Goal: Transaction & Acquisition: Obtain resource

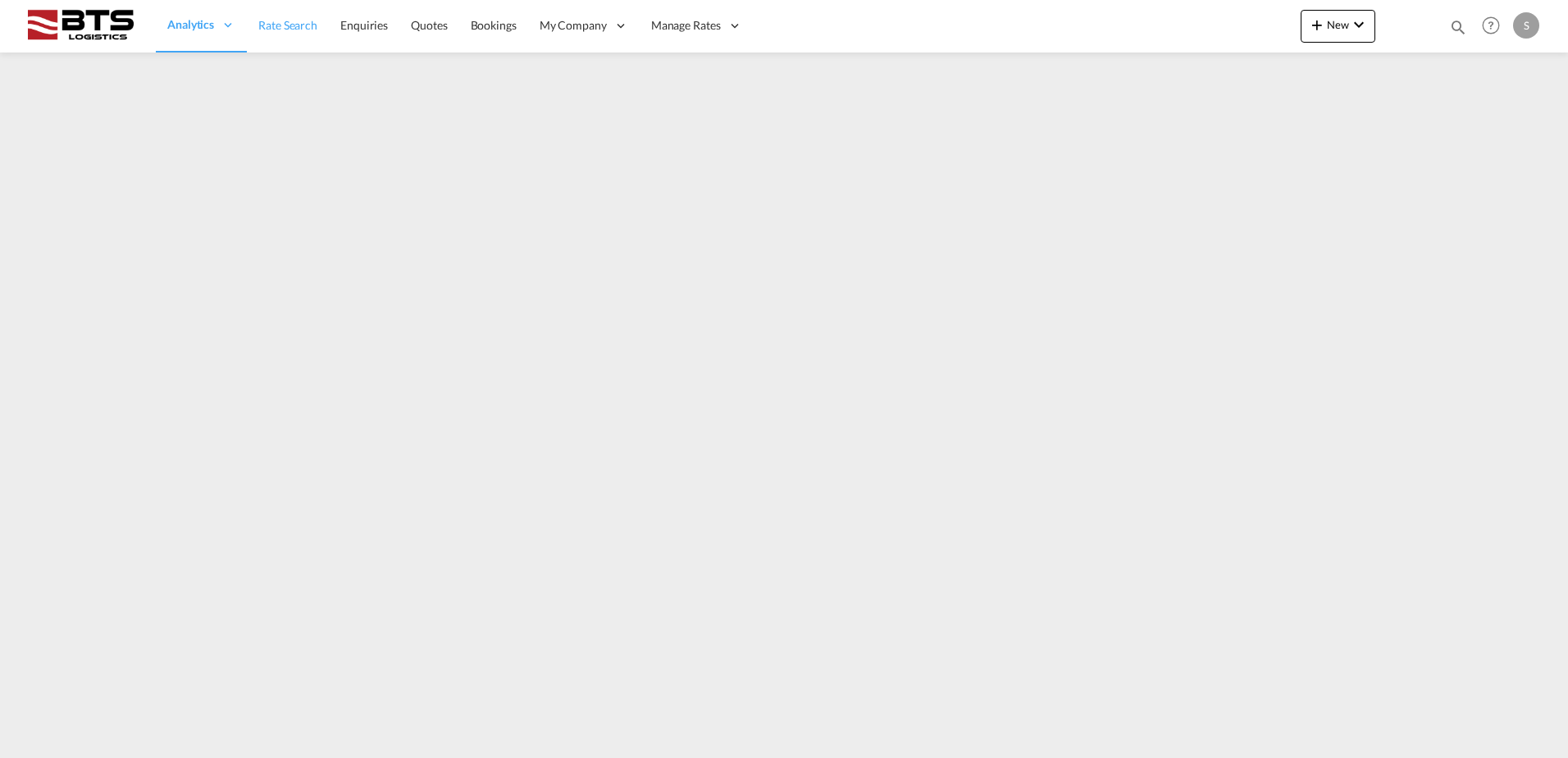
click at [282, 32] on span "Rate Search" at bounding box center [288, 25] width 59 height 14
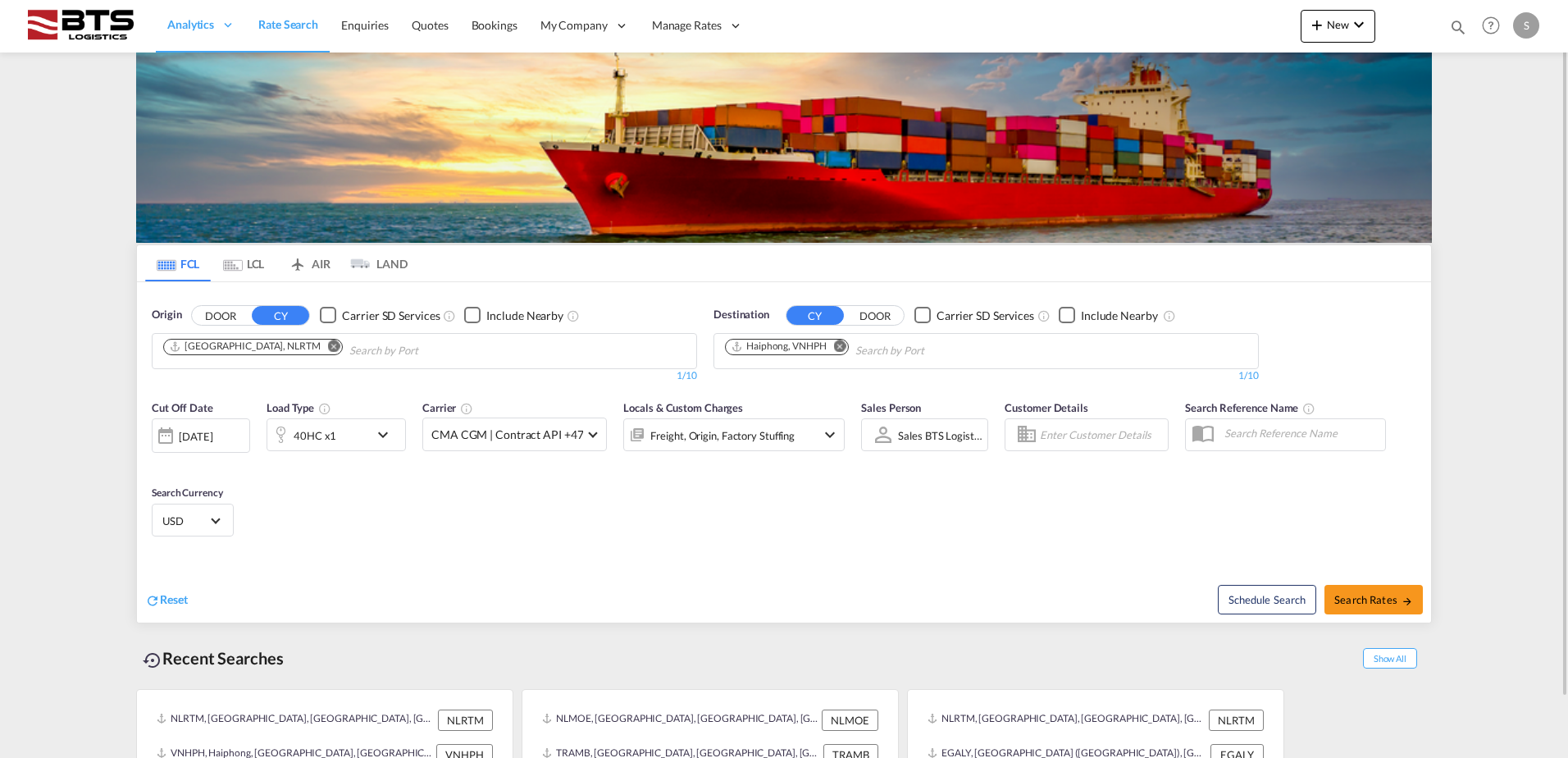
click at [843, 346] on md-icon "Remove" at bounding box center [840, 345] width 13 height 13
click at [810, 344] on body "Analytics Reports Dashboard Rate Search Enquiries Quotes Bookings" at bounding box center [784, 379] width 1568 height 758
type input "limass"
click at [786, 381] on div "Limass ol [GEOGRAPHIC_DATA] CYLMS" at bounding box center [852, 388] width 311 height 49
click at [1357, 601] on span "Search Rates" at bounding box center [1373, 600] width 79 height 14
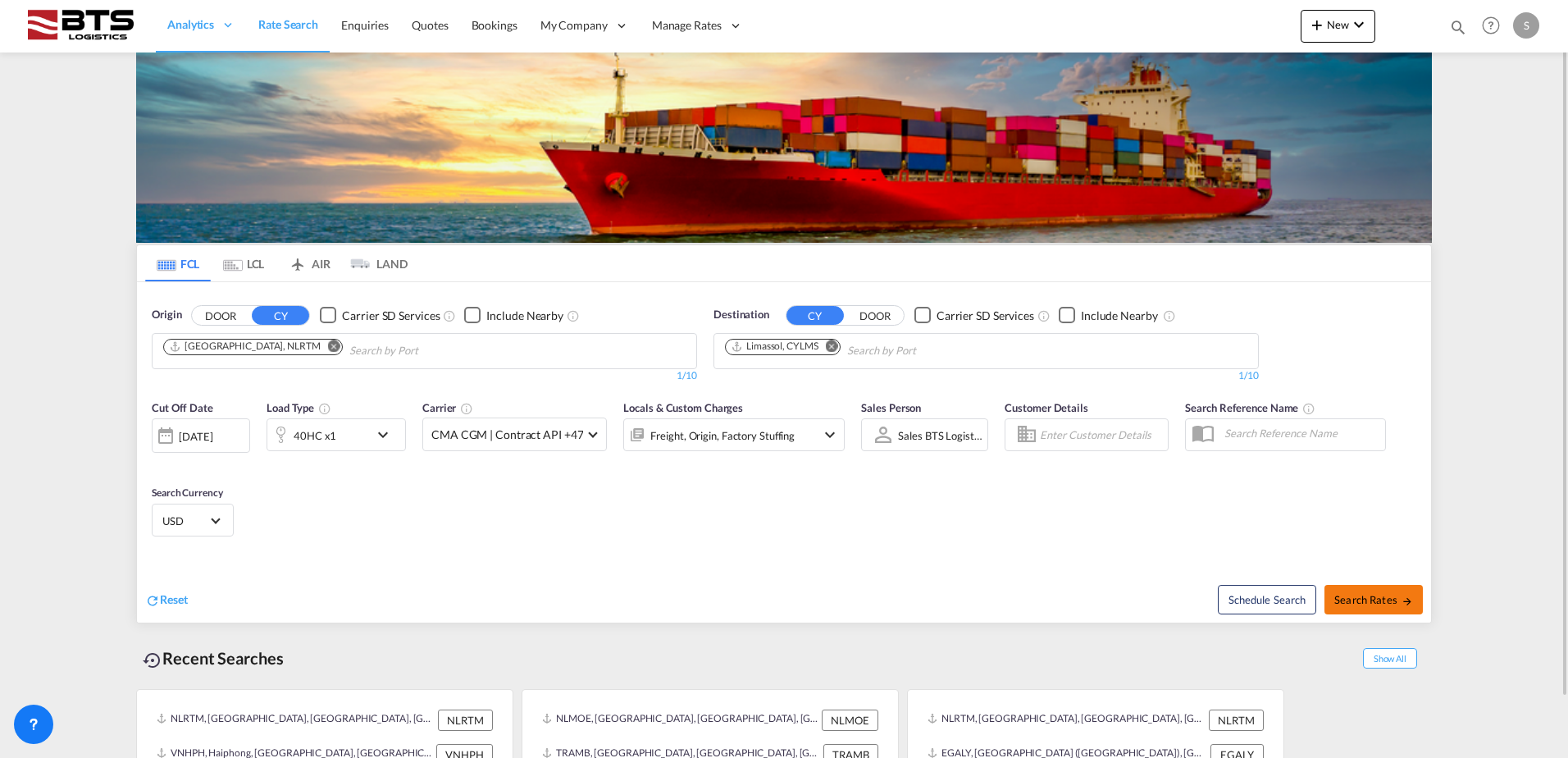
type input "NLRTM to CYLMS / 22 Sep 2025"
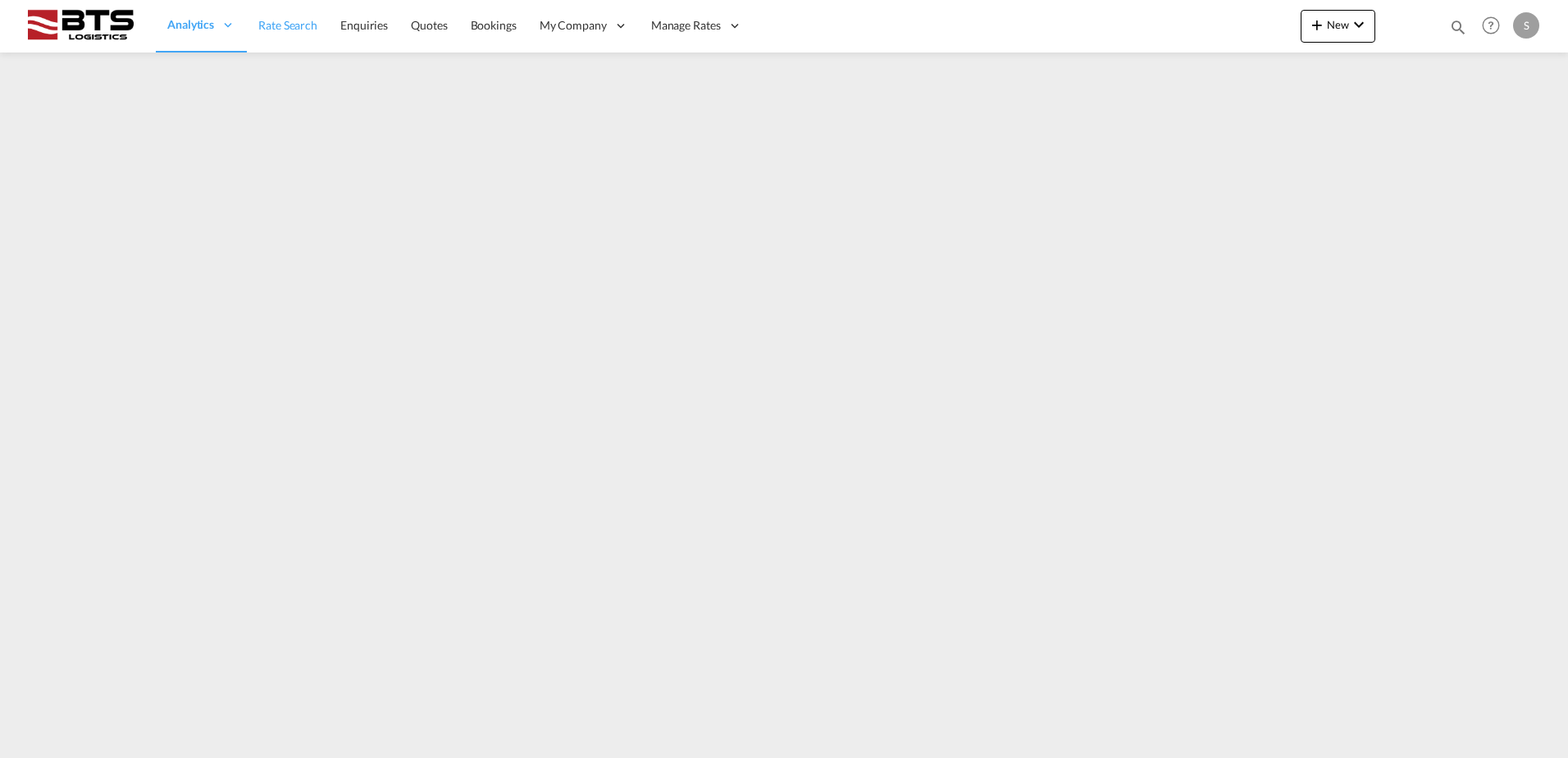
click at [284, 31] on span "Rate Search" at bounding box center [288, 25] width 59 height 14
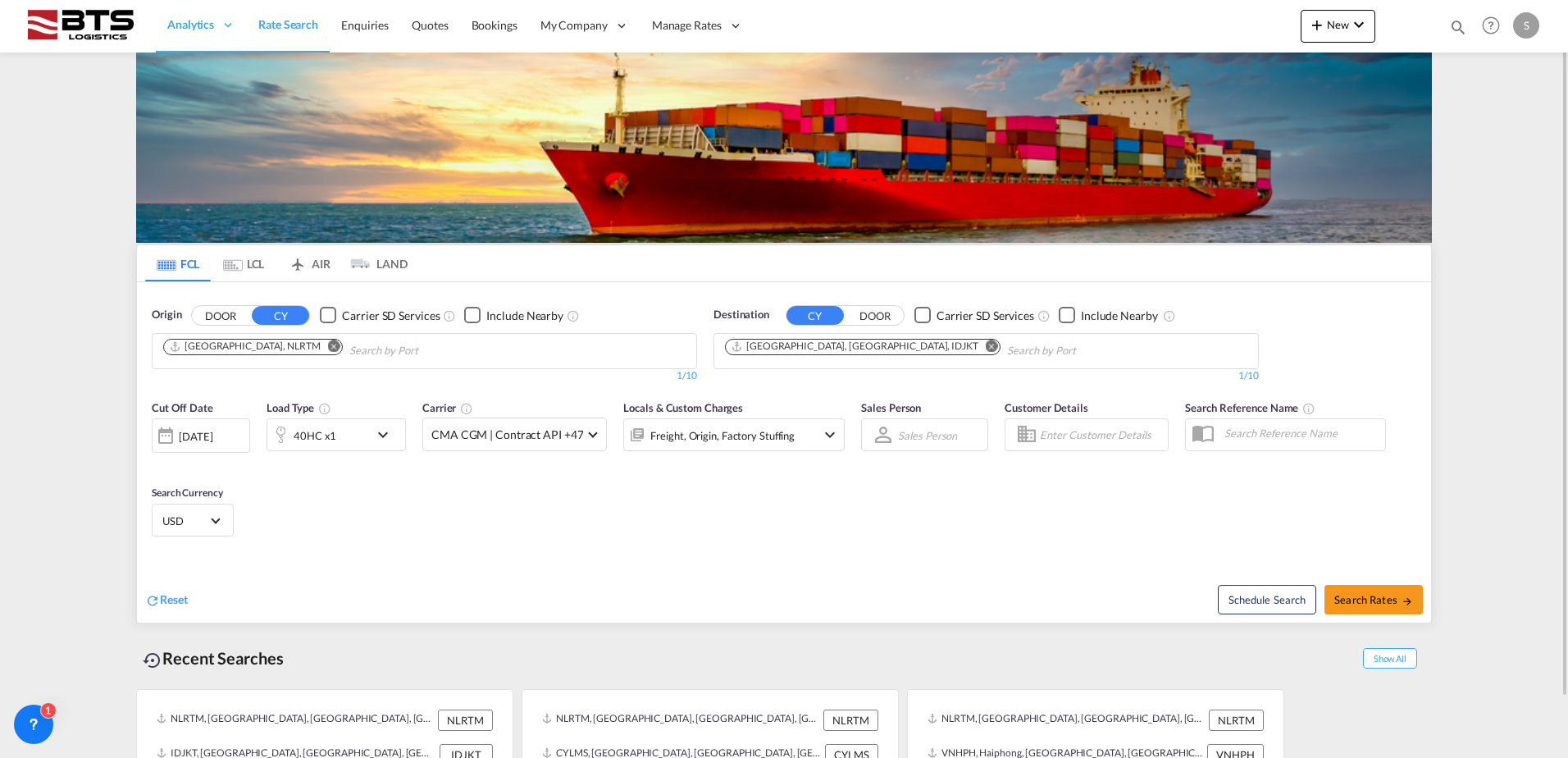
click at [985, 344] on md-icon "Remove" at bounding box center [991, 345] width 13 height 13
click at [782, 343] on body "Analytics Reports Dashboard Rate Search Enquiries Quotes Bookings" at bounding box center [784, 379] width 1568 height 758
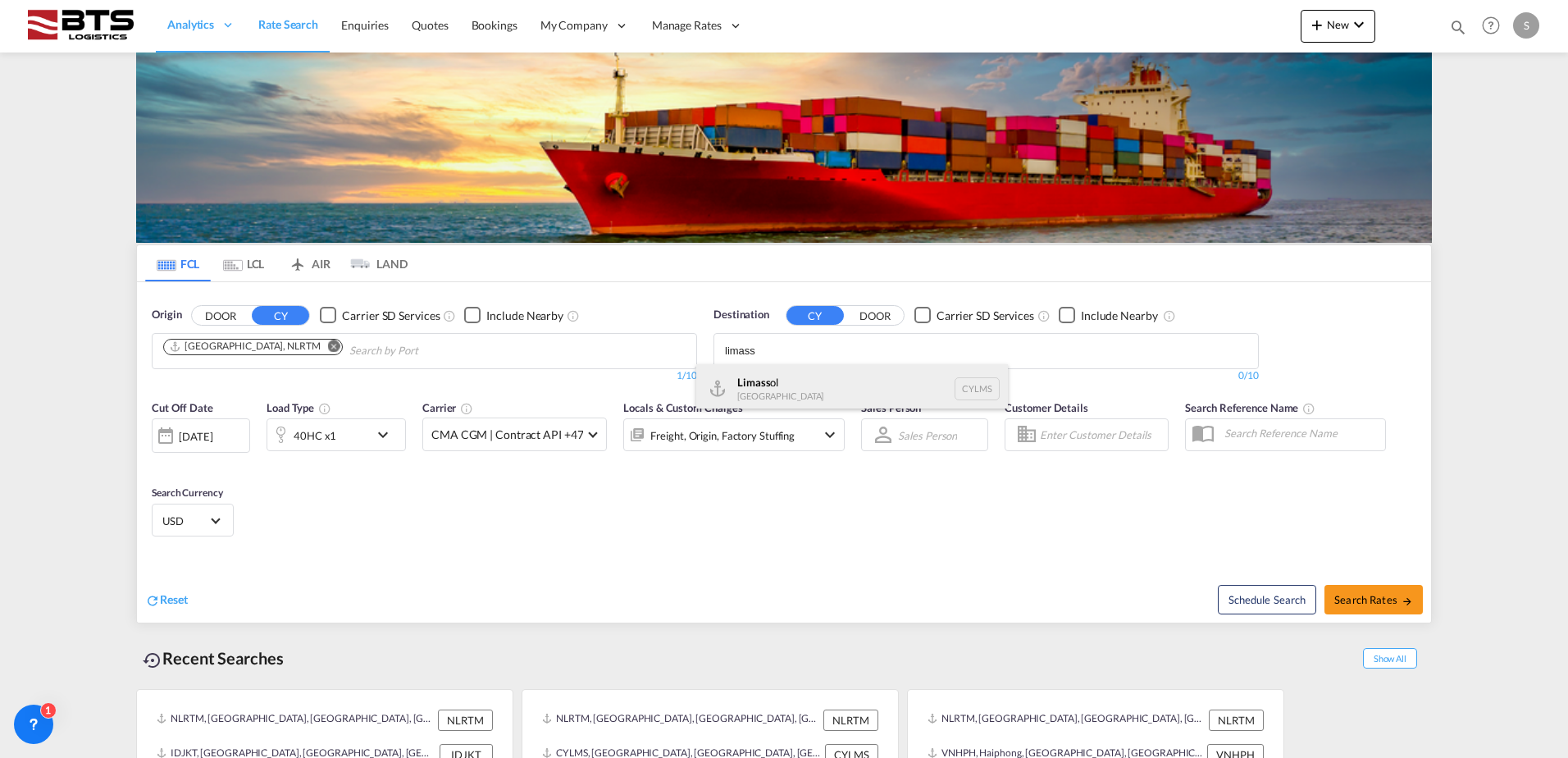
type input "limass"
click at [770, 385] on div "Limass ol [GEOGRAPHIC_DATA] CYLMS" at bounding box center [852, 388] width 311 height 49
click at [212, 433] on div "[DATE]" at bounding box center [195, 436] width 34 height 14
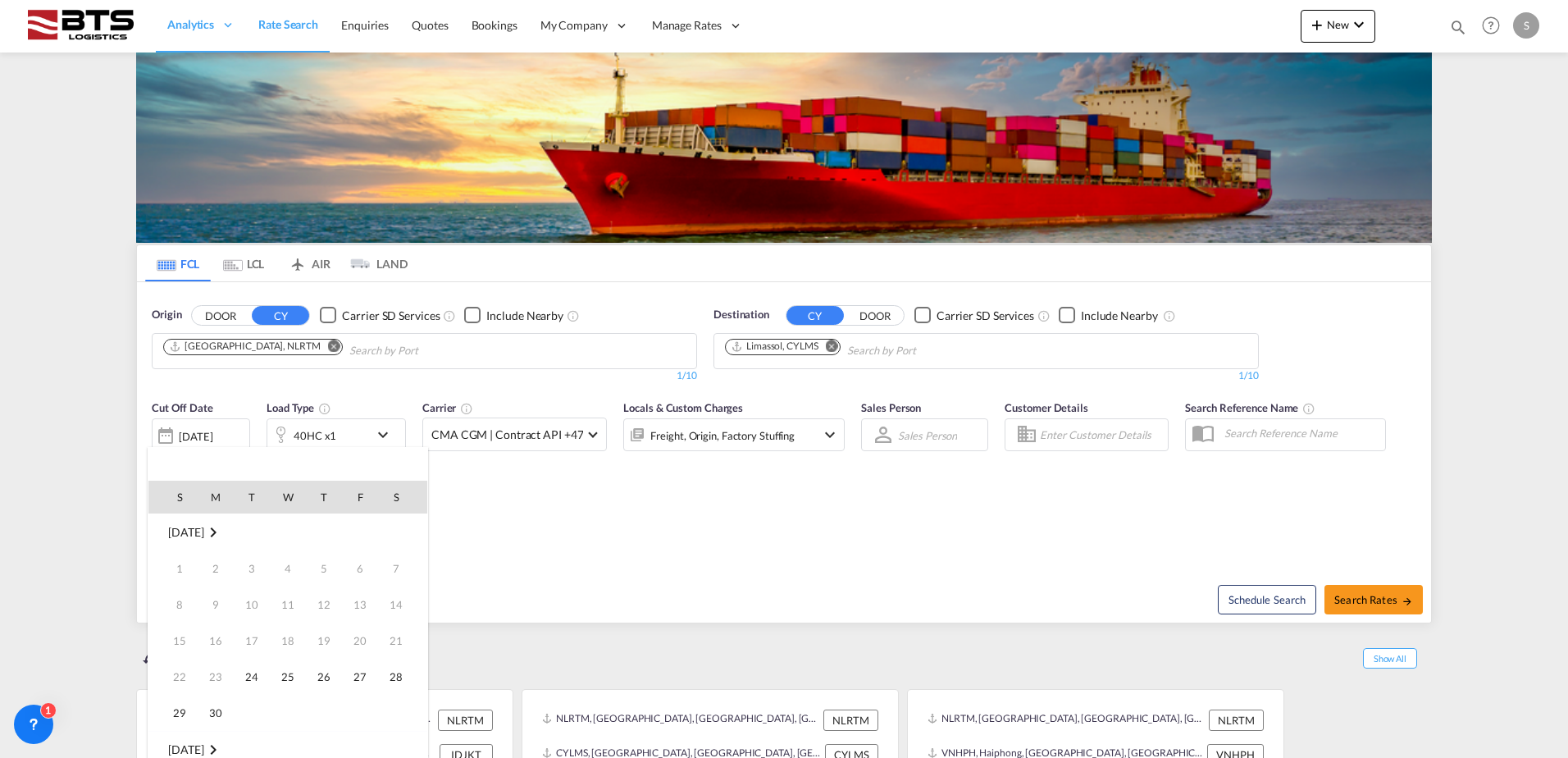
scroll to position [652, 0]
click at [289, 756] on span "1" at bounding box center [288, 750] width 33 height 33
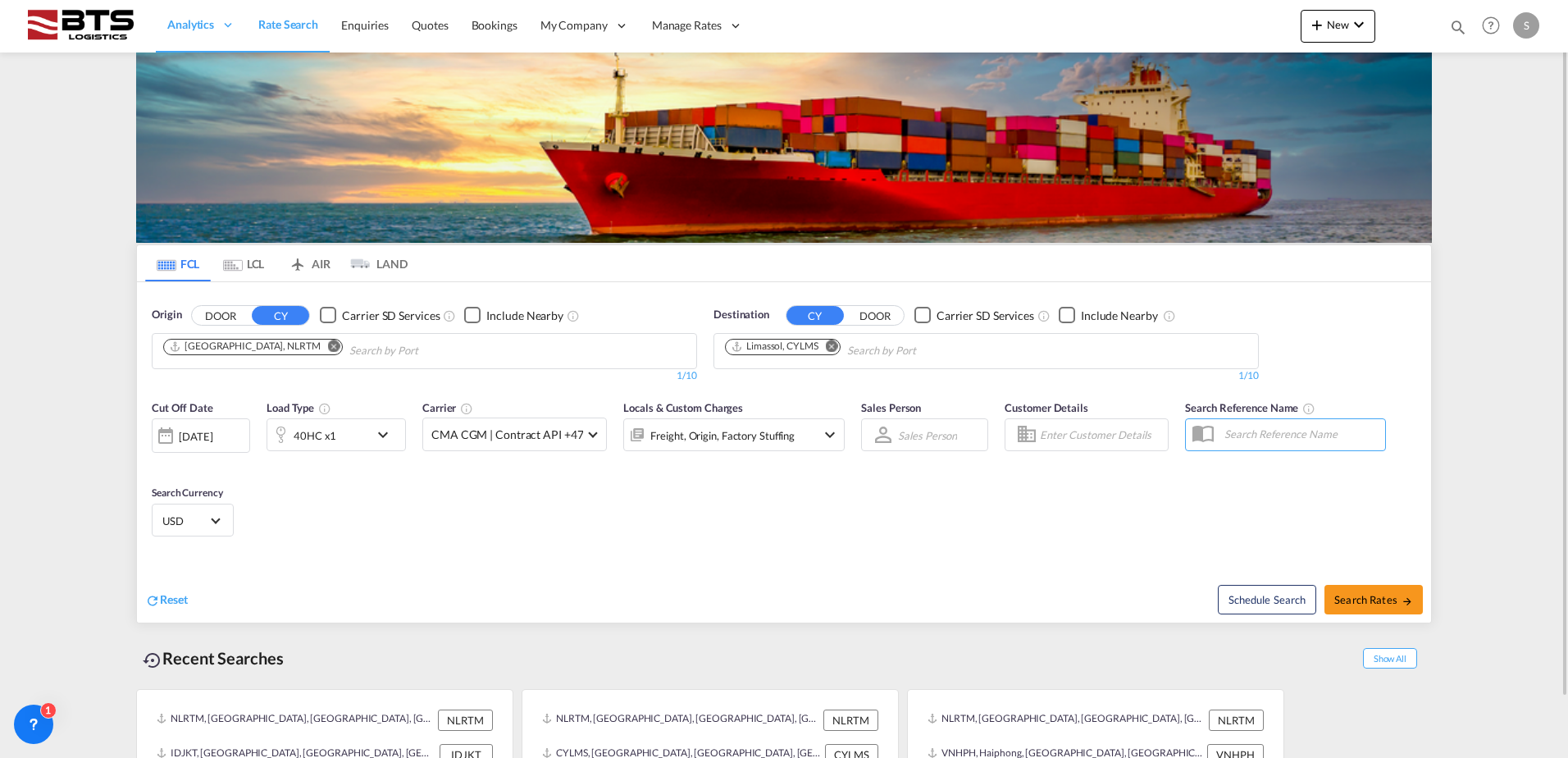
click at [518, 523] on div "Cut Off Date [DATE] [DATE] Load Type 40HC x1 Carrier CMA CGM | Contract API +47…" at bounding box center [784, 470] width 1294 height 160
click at [1364, 593] on span "Search Rates" at bounding box center [1373, 600] width 79 height 14
type input "NLRTM to CYLMS / [DATE]"
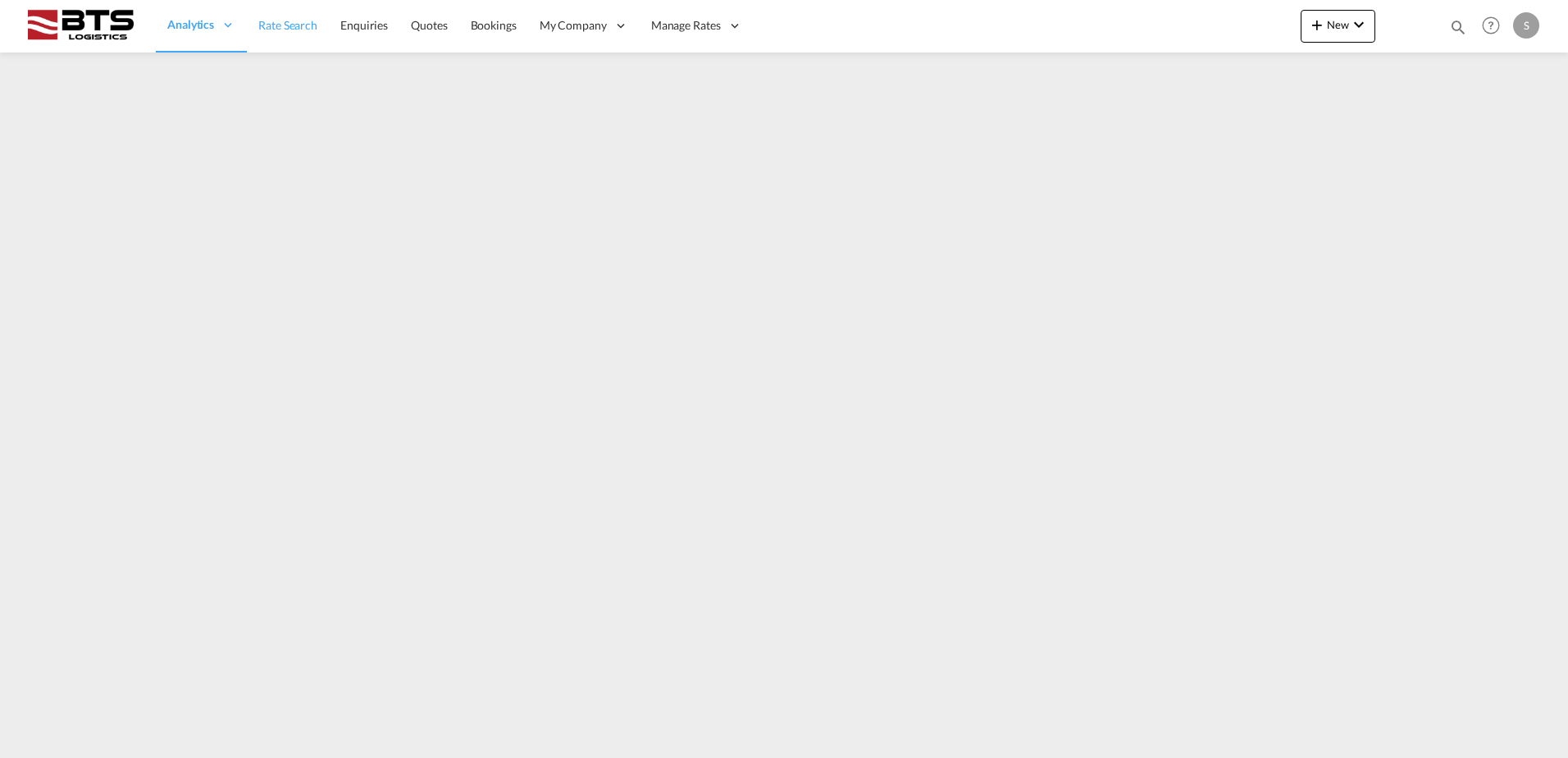
click at [289, 30] on span "Rate Search" at bounding box center [288, 25] width 59 height 14
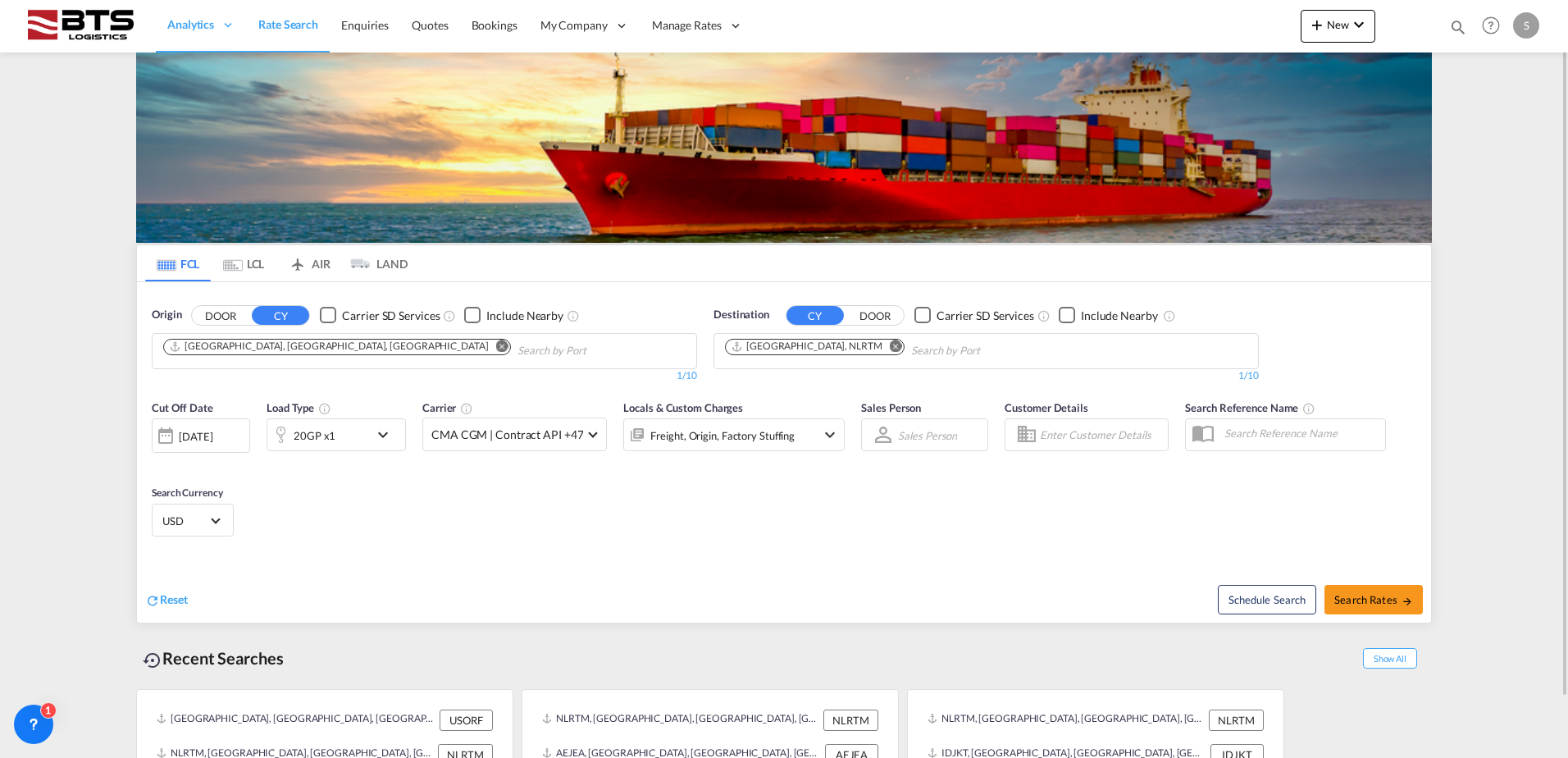
click at [485, 345] on button "Remove" at bounding box center [497, 347] width 25 height 16
click at [890, 341] on md-icon "Remove" at bounding box center [896, 345] width 13 height 13
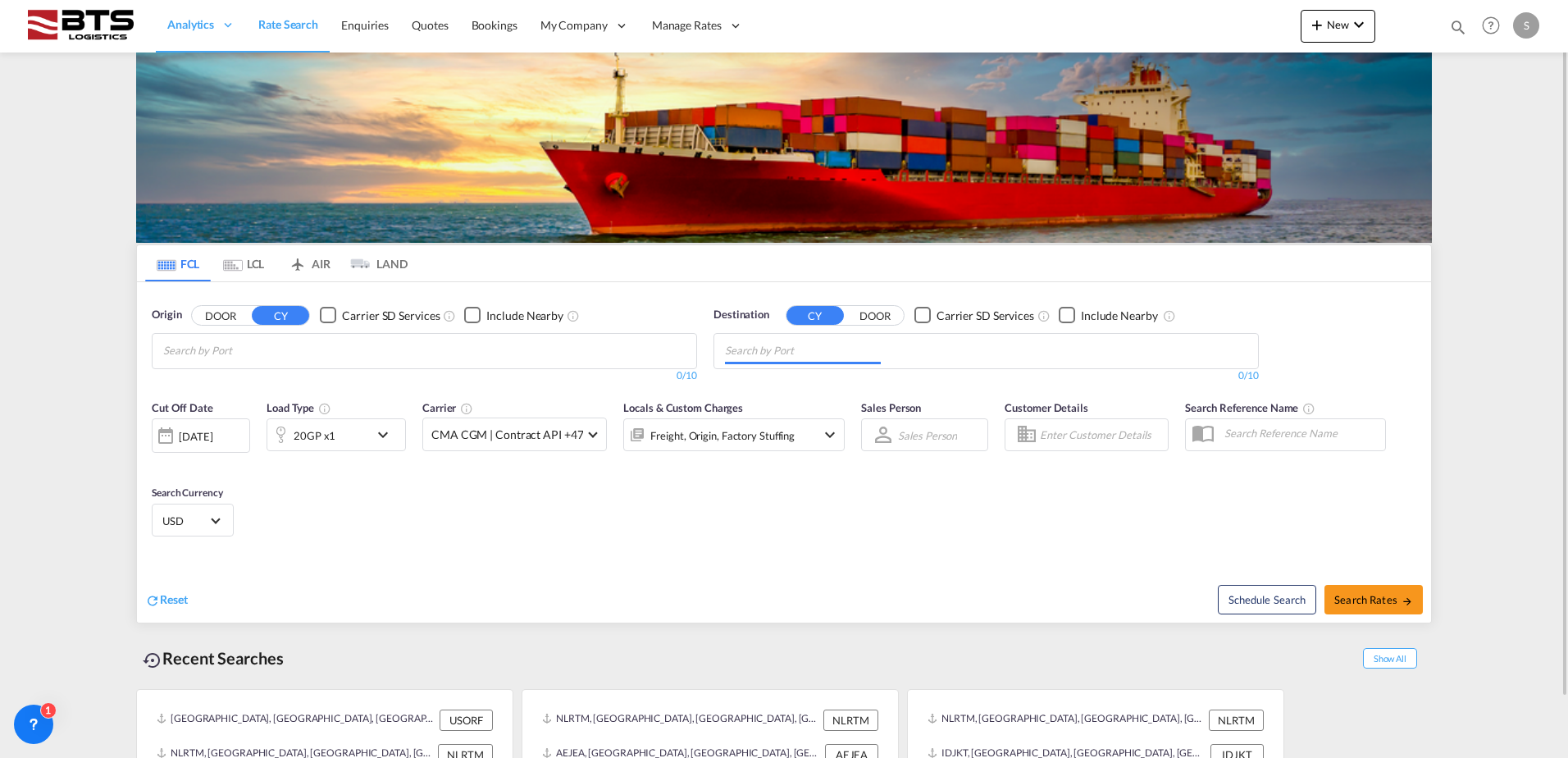
click at [387, 349] on body "Analytics Reports Dashboard Rate Search Enquiries Quotes Bookings" at bounding box center [784, 379] width 1568 height 758
click at [385, 348] on body "Analytics Reports Dashboard Rate Search Enquiries Quotes Bookings" at bounding box center [784, 379] width 1568 height 758
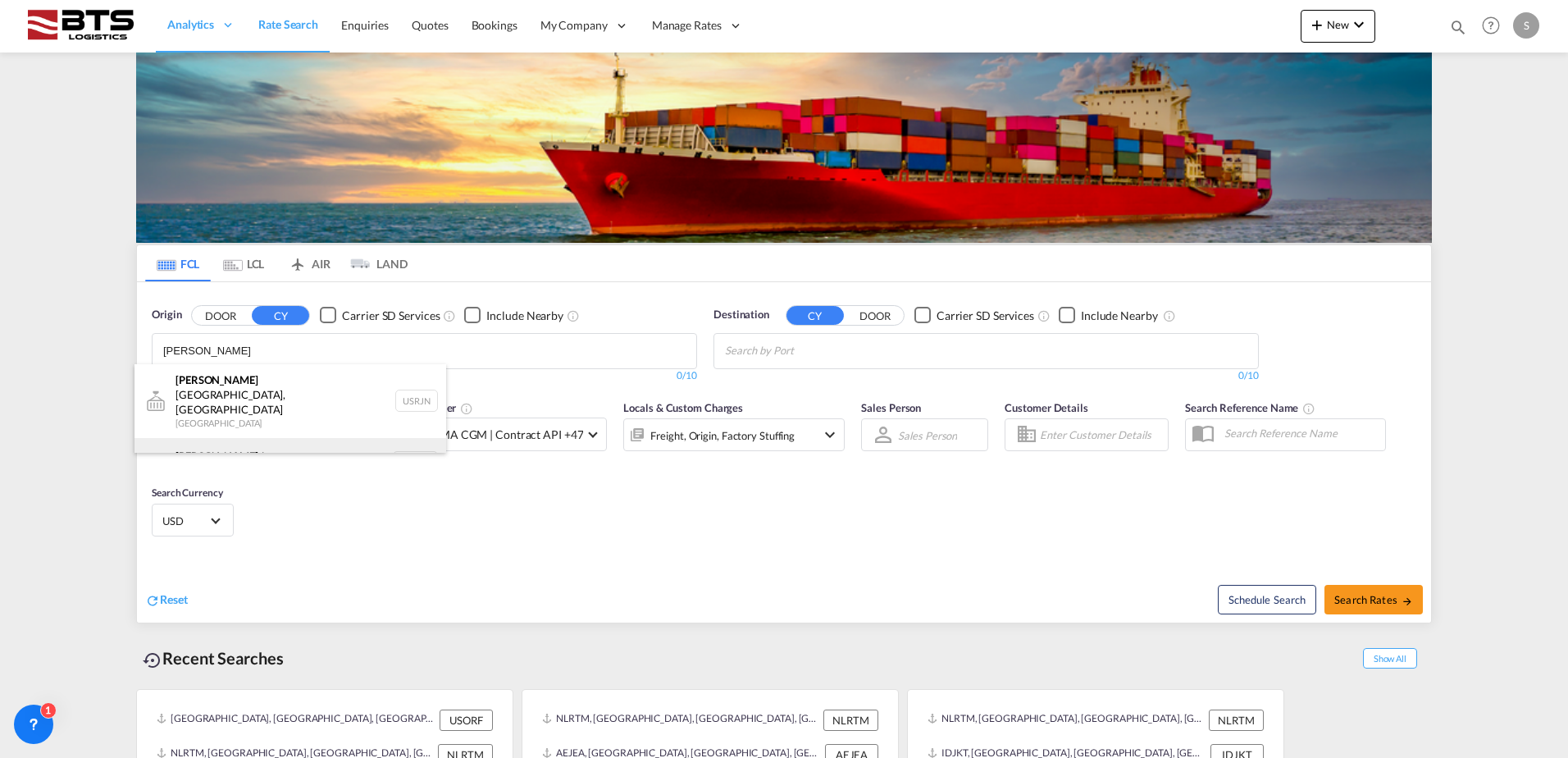
type input "rotter"
click at [261, 438] on div "Rotter dam Netherlands NLRTM" at bounding box center [290, 463] width 311 height 49
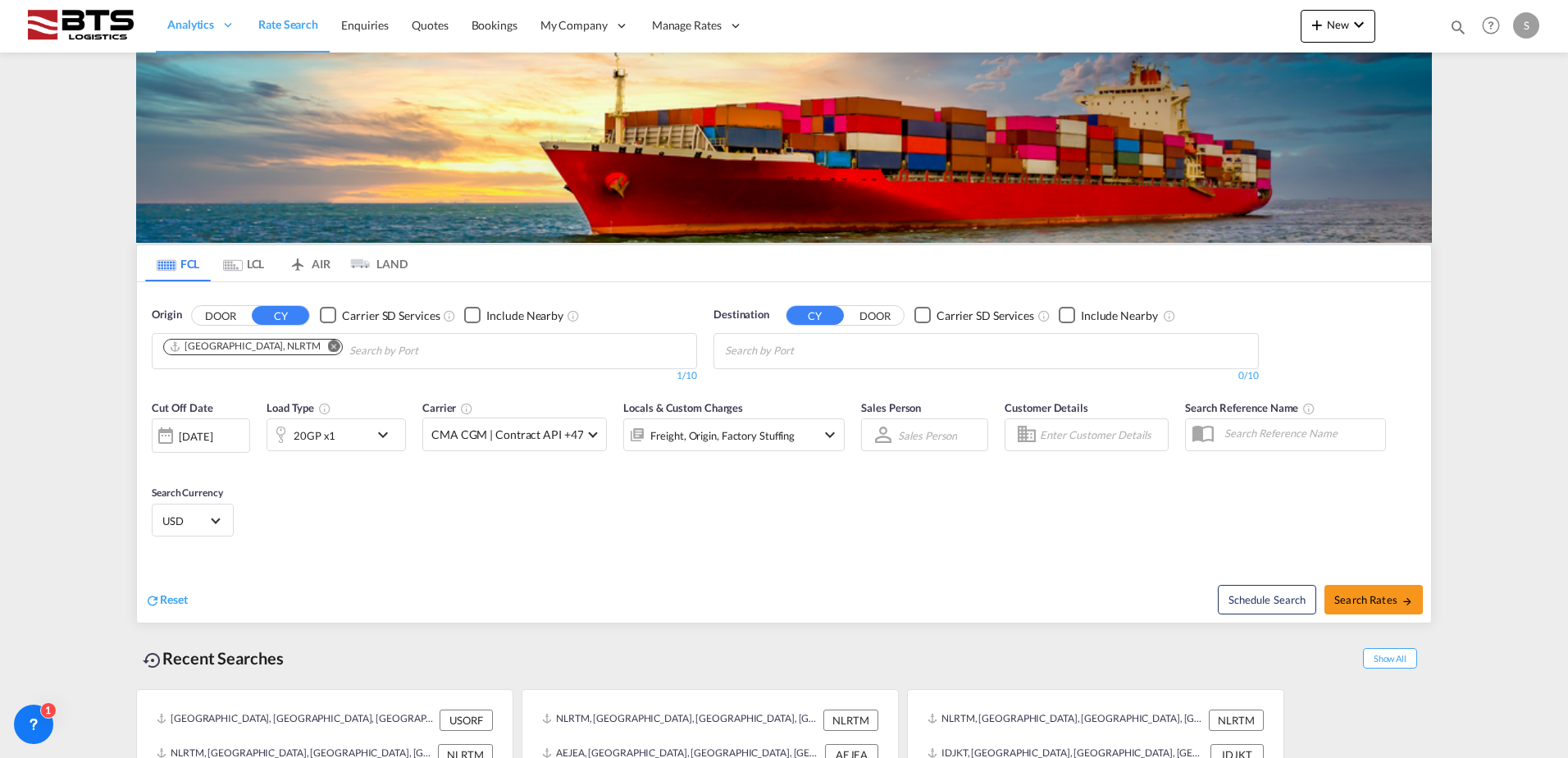
click at [766, 350] on body "Analytics Reports Dashboard Rate Search Enquiries Quotes Bookings" at bounding box center [784, 379] width 1568 height 758
type input "limass"
click at [764, 381] on div "Limass ol [GEOGRAPHIC_DATA] CYLMS" at bounding box center [852, 388] width 311 height 49
click at [1346, 598] on span "Search Rates" at bounding box center [1373, 600] width 79 height 14
type input "NLRTM to CYLMS / 22 Sep 2025"
